Goal: Task Accomplishment & Management: Manage account settings

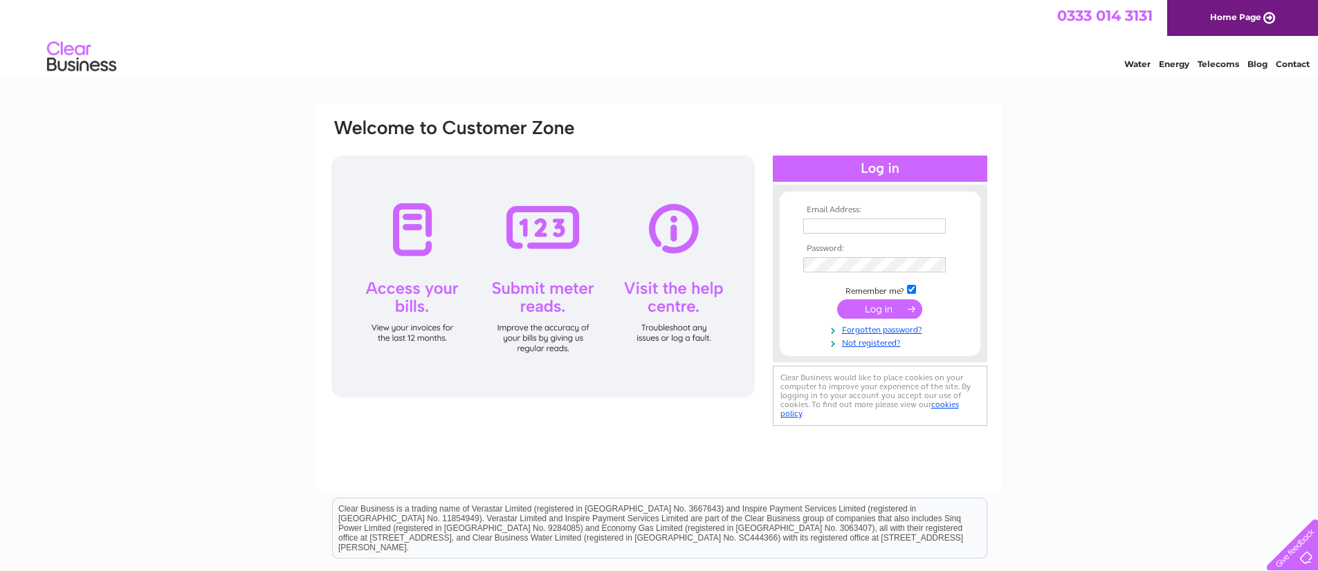
type input "[EMAIL_ADDRESS][DOMAIN_NAME]"
click at [859, 304] on input "submit" at bounding box center [879, 309] width 85 height 19
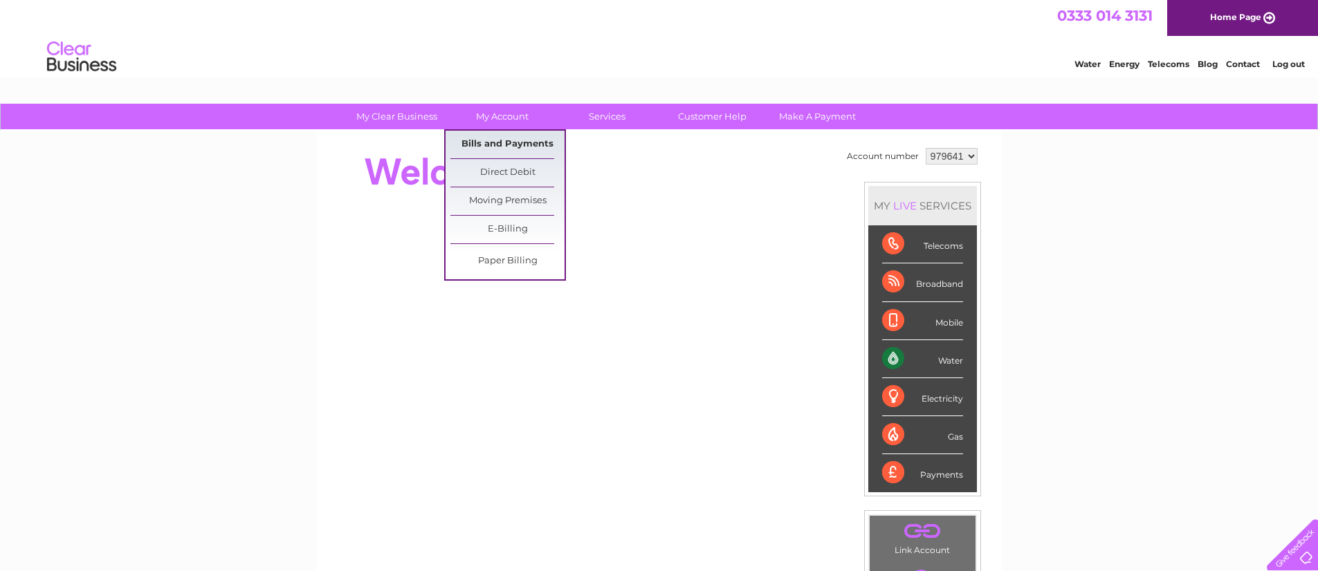
click at [499, 145] on link "Bills and Payments" at bounding box center [507, 145] width 114 height 28
